Goal: Browse casually

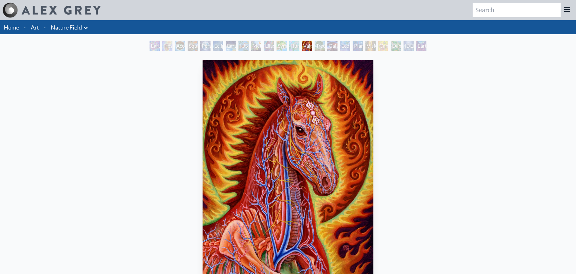
click at [35, 25] on link "Art" at bounding box center [35, 27] width 8 height 9
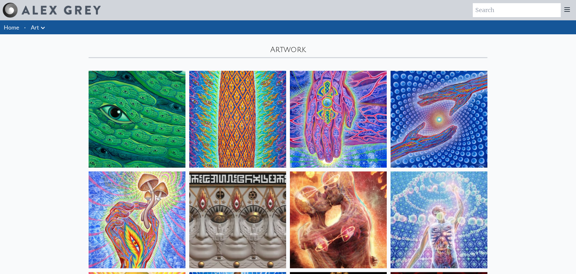
scroll to position [95, 0]
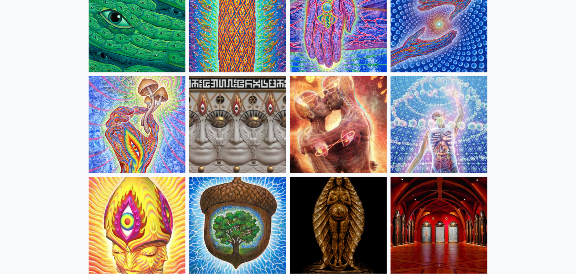
click at [151, 140] on img at bounding box center [137, 124] width 97 height 97
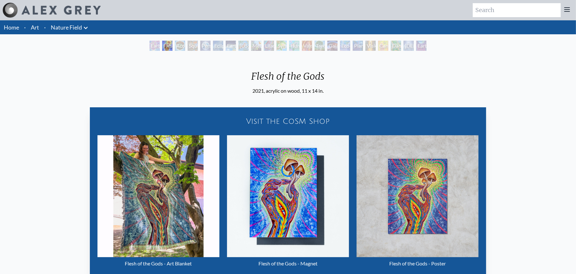
click at [313, 115] on div "Flesh of the Gods 2021, acrylic on wood, 11 x 14 in. Visit the CoSM Shop Flesh …" at bounding box center [288, 170] width 566 height 225
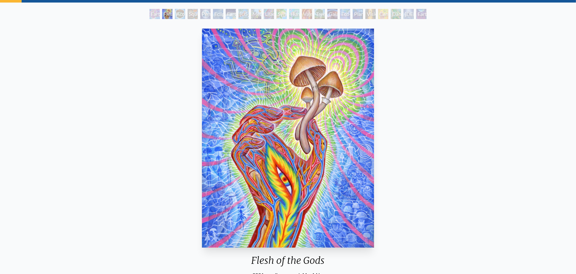
scroll to position [159, 0]
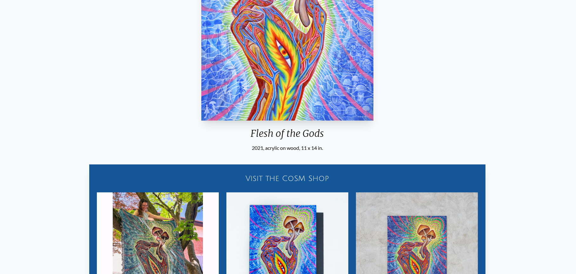
click at [289, 108] on img "2 / 22" at bounding box center [287, 11] width 172 height 219
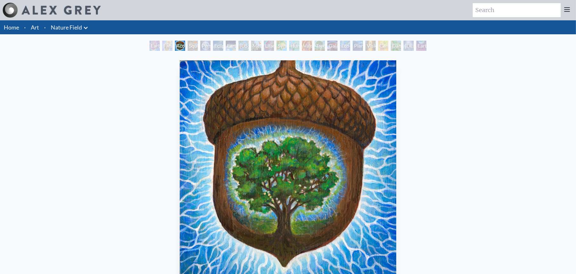
click at [28, 4] on div at bounding box center [52, 10] width 98 height 15
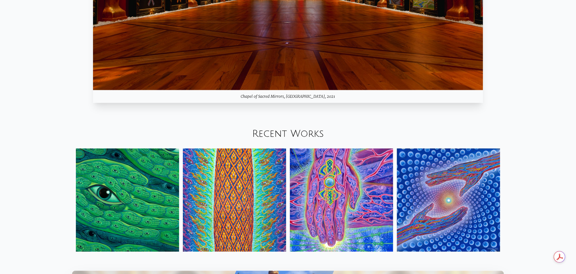
scroll to position [794, 0]
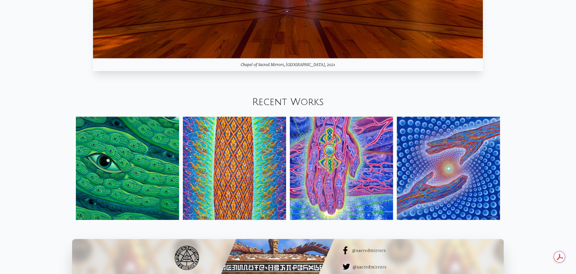
click at [443, 153] on img at bounding box center [448, 168] width 103 height 103
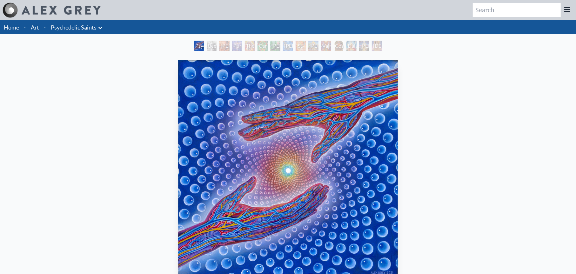
scroll to position [159, 0]
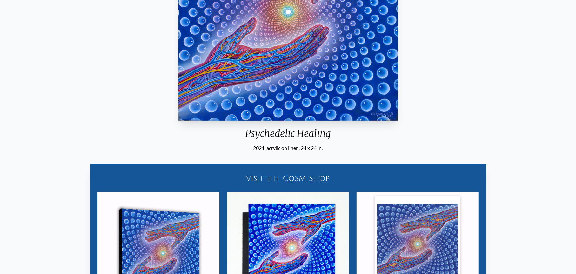
click at [294, 98] on img "1 / 15" at bounding box center [288, 11] width 220 height 219
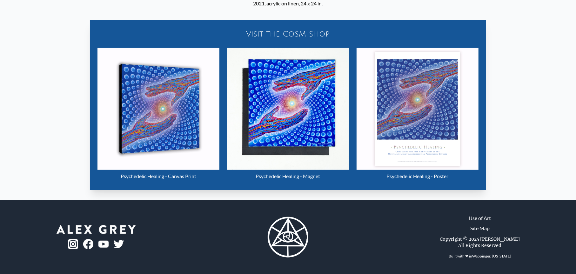
scroll to position [272, 0]
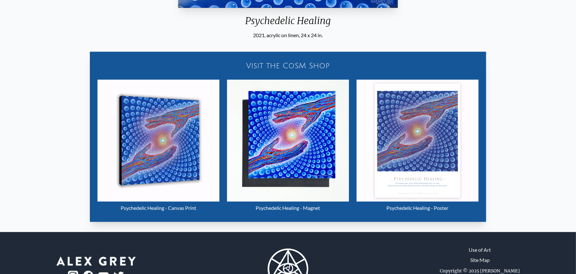
click at [184, 177] on img "1 / 15" at bounding box center [158, 141] width 122 height 122
click at [174, 142] on img "1 / 15" at bounding box center [158, 141] width 122 height 122
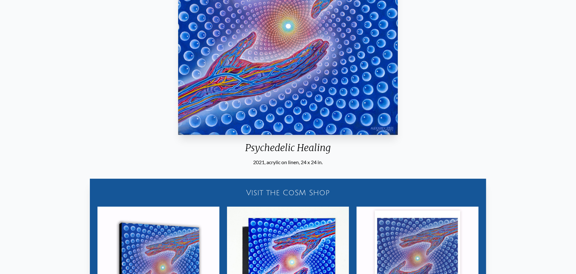
scroll to position [0, 0]
